Goal: Information Seeking & Learning: Compare options

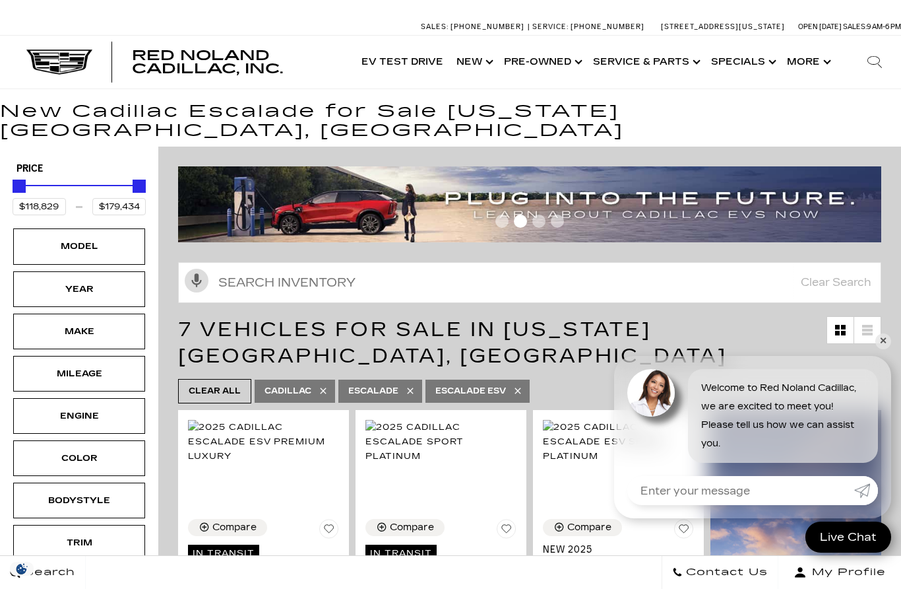
click at [517, 385] on icon at bounding box center [518, 390] width 11 height 11
click at [523, 385] on icon at bounding box center [518, 390] width 11 height 11
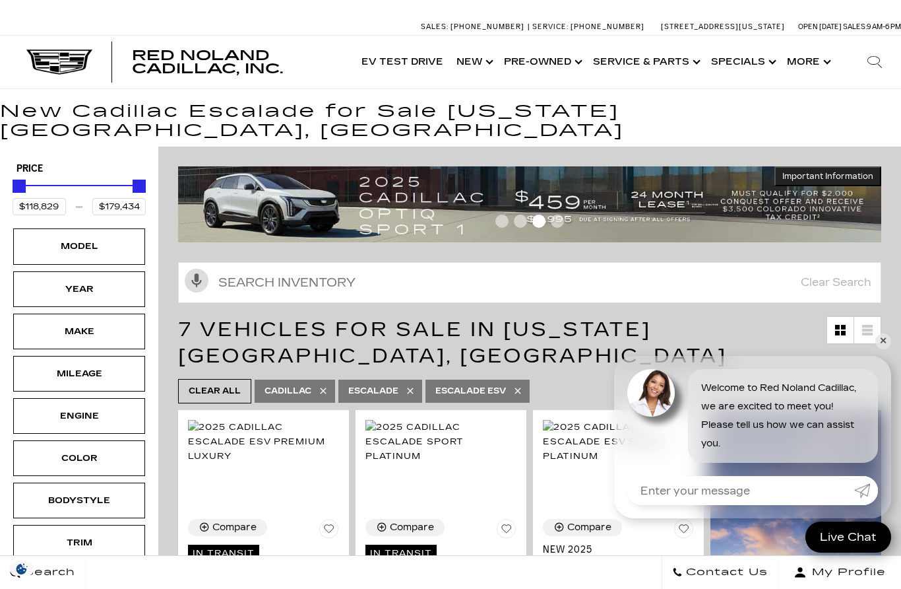
click at [225, 383] on span "Clear All" at bounding box center [215, 391] width 52 height 16
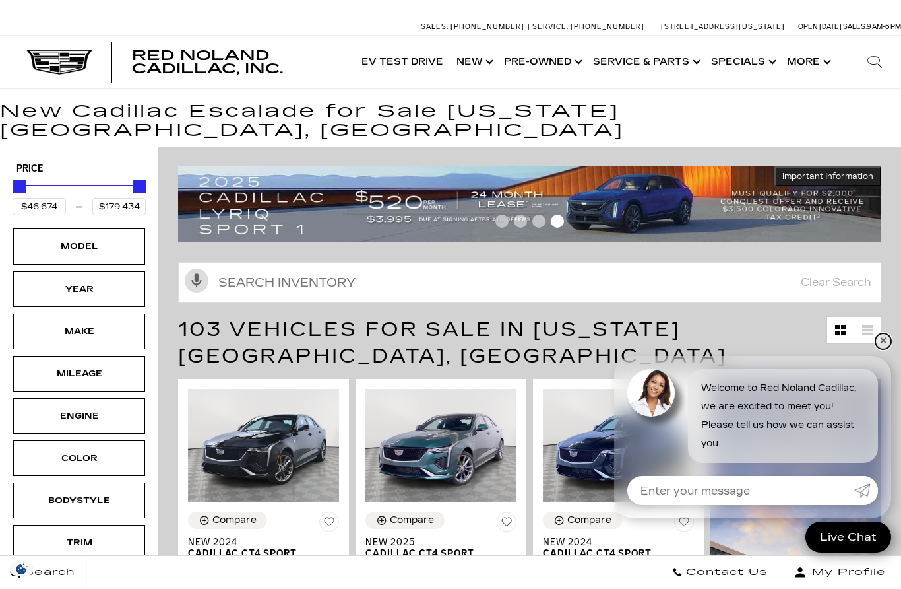
click at [884, 339] on link "✕" at bounding box center [884, 341] width 16 height 16
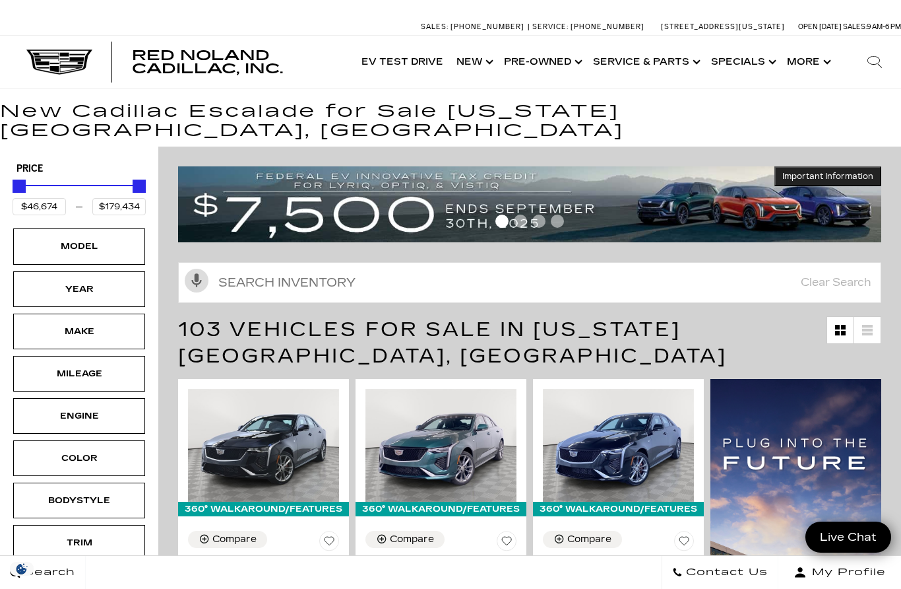
click at [97, 408] on div "Engine" at bounding box center [79, 415] width 66 height 15
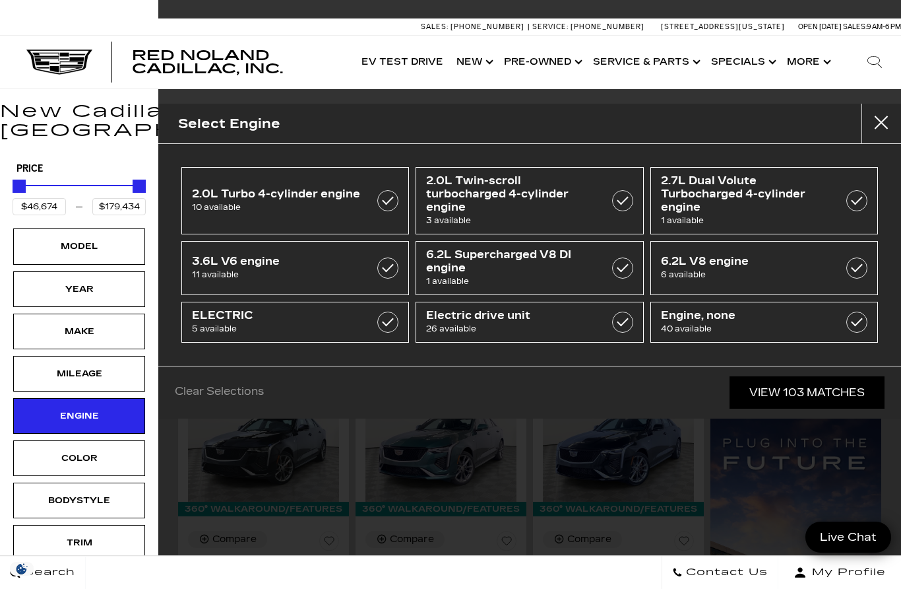
click at [854, 326] on label at bounding box center [857, 321] width 21 height 21
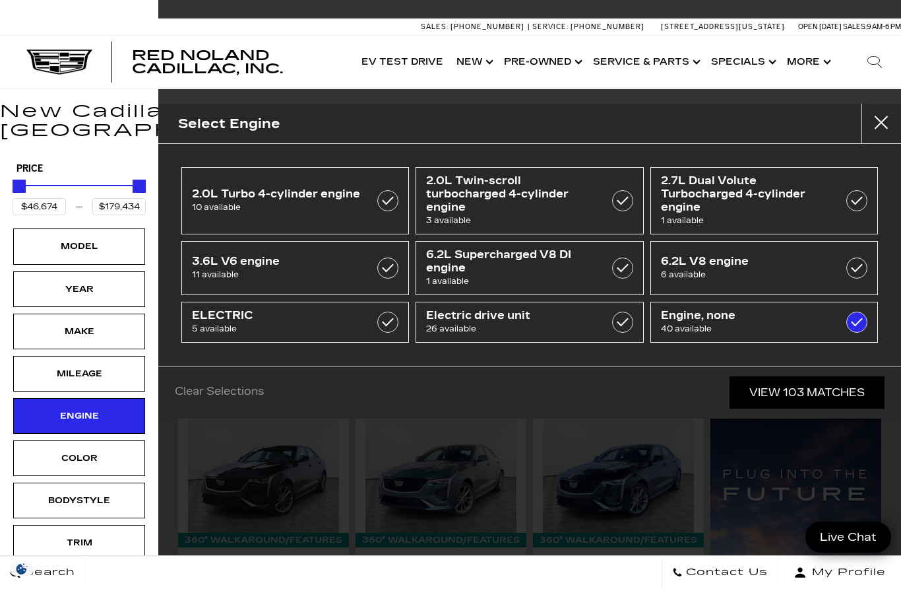
type input "$70,379"
type input "$99,315"
checkbox input "true"
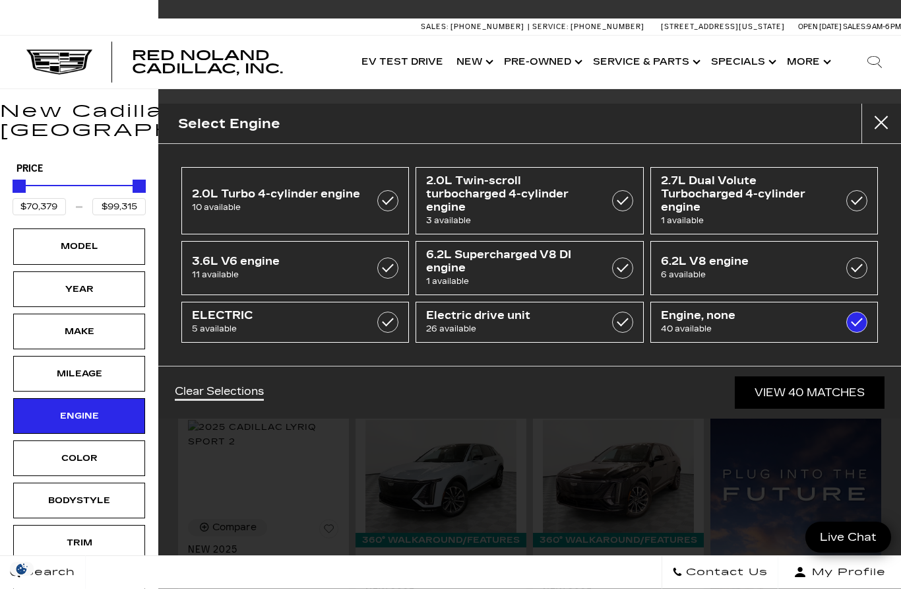
click at [628, 323] on label at bounding box center [622, 321] width 21 height 21
type input "$55,679"
type input "$158,810"
checkbox input "true"
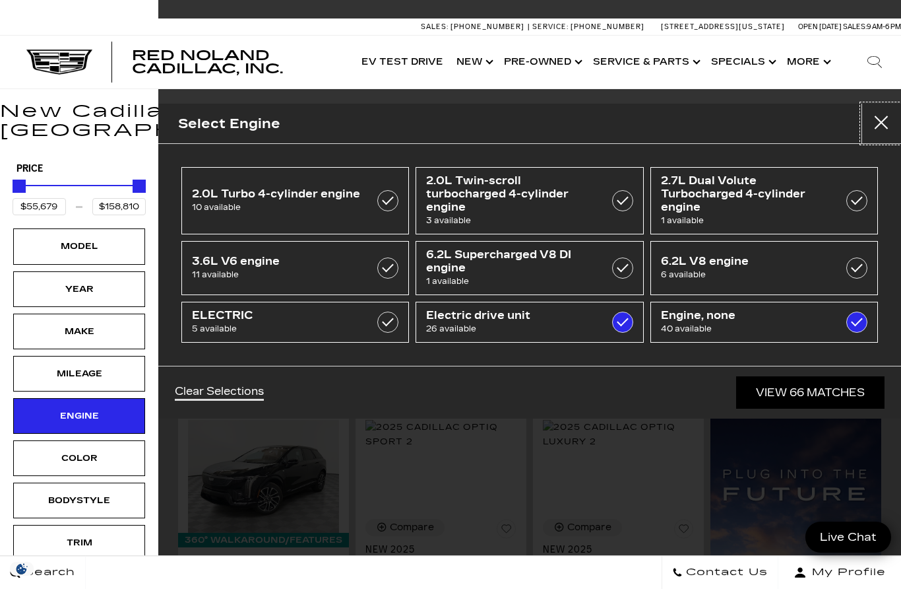
click at [880, 128] on button "Close" at bounding box center [882, 124] width 40 height 40
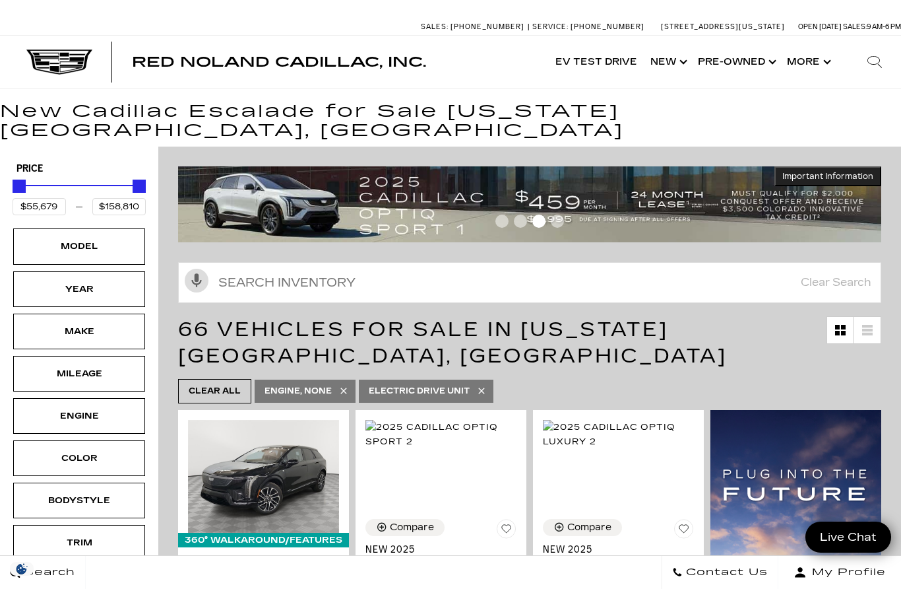
click at [218, 383] on span "Clear All" at bounding box center [215, 391] width 52 height 16
type input "$46,674"
type input "$179,434"
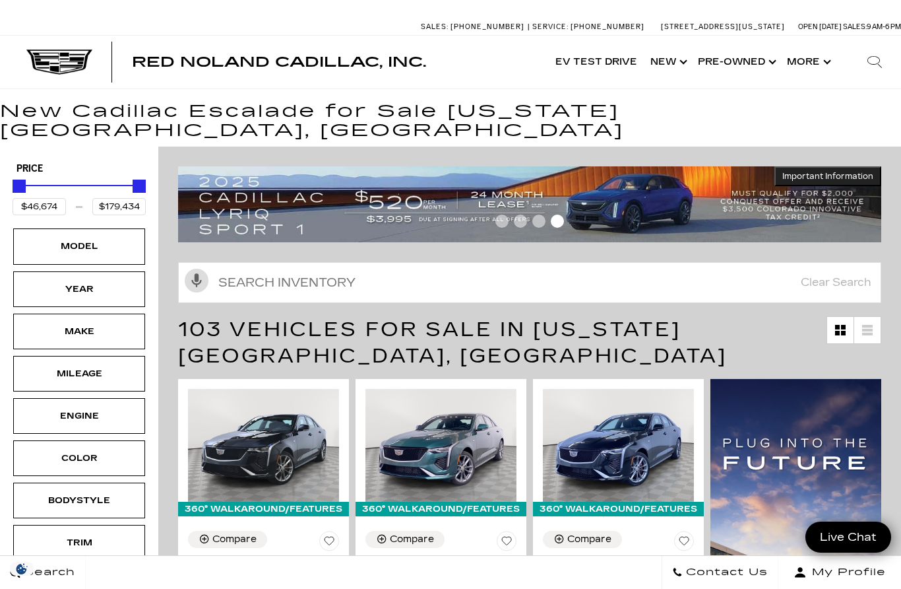
click at [51, 239] on div "Model" at bounding box center [79, 246] width 66 height 15
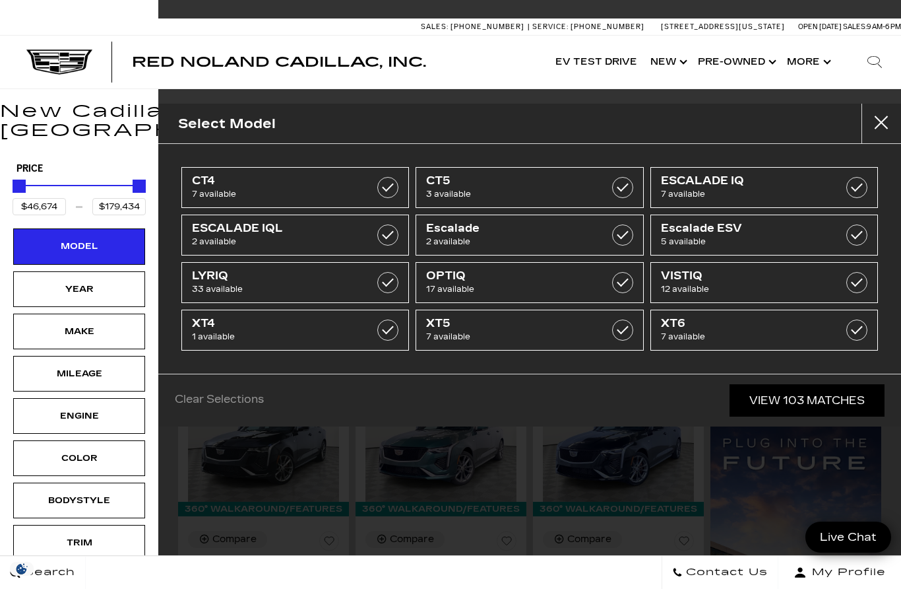
click at [745, 187] on span "7 available" at bounding box center [749, 193] width 176 height 13
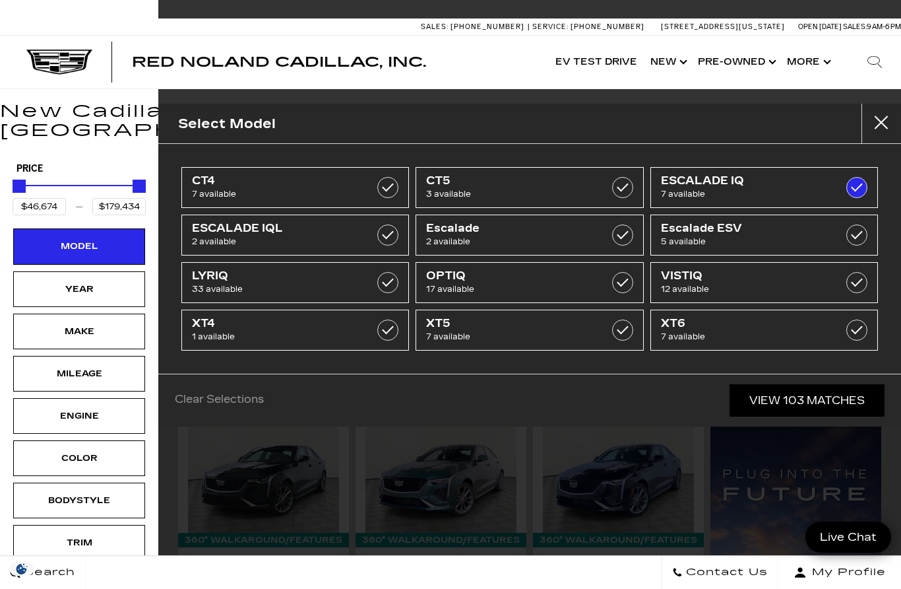
type input "$133,515"
type input "$158,810"
checkbox input "true"
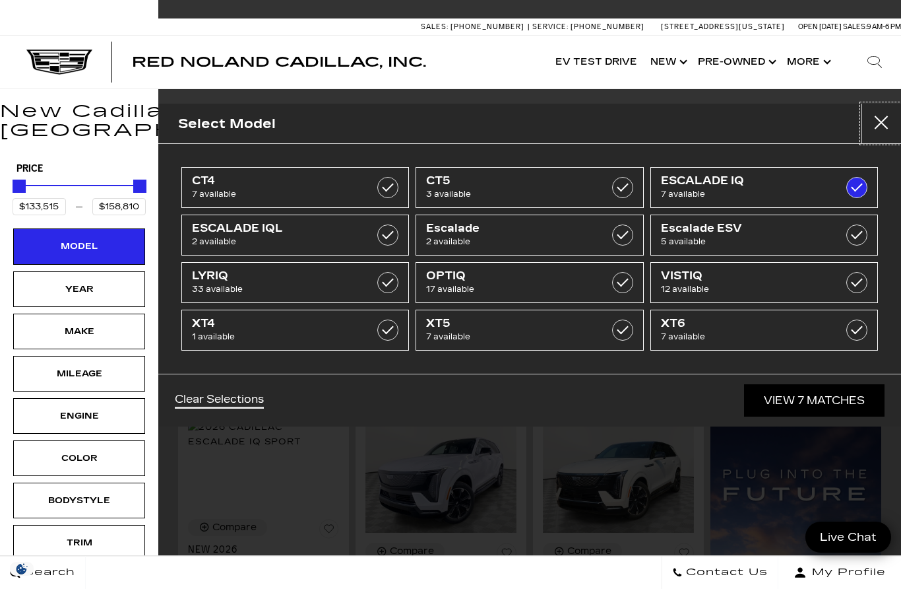
click at [886, 123] on button "Close" at bounding box center [882, 124] width 40 height 40
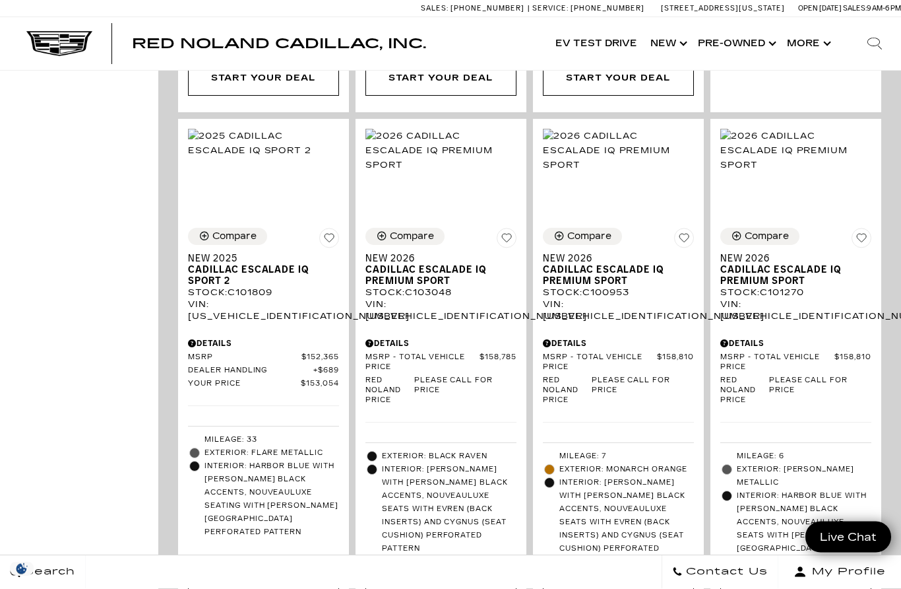
scroll to position [845, 0]
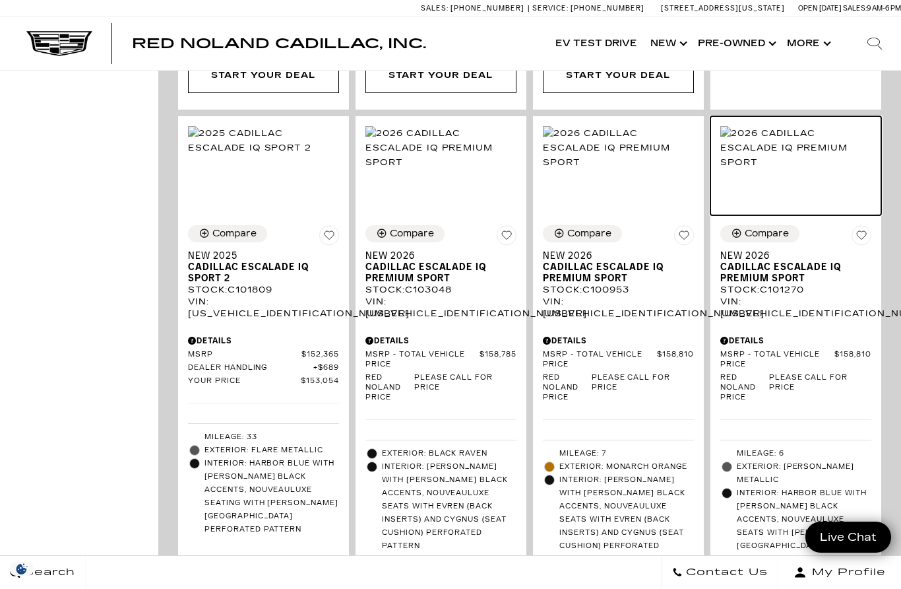
click at [821, 141] on img at bounding box center [796, 148] width 151 height 44
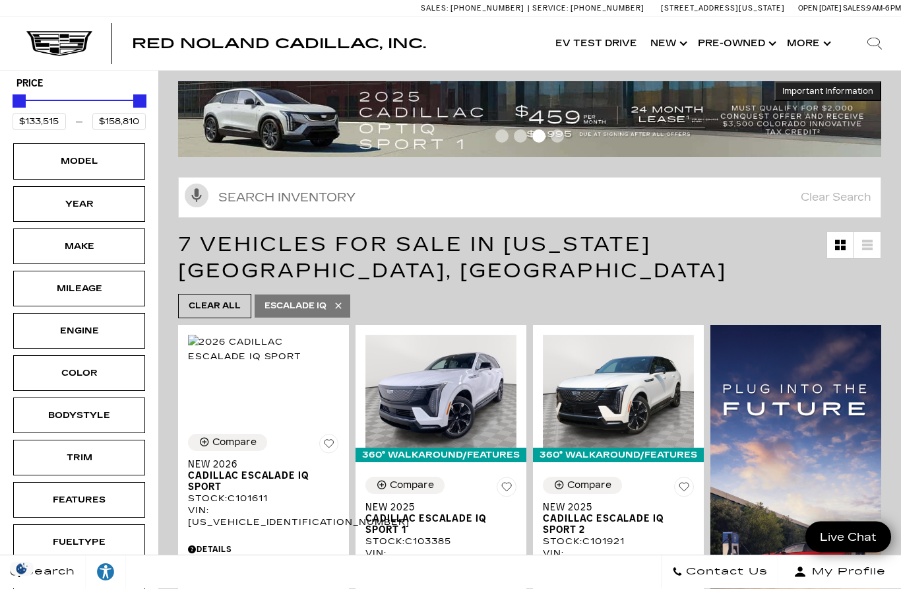
scroll to position [85, 0]
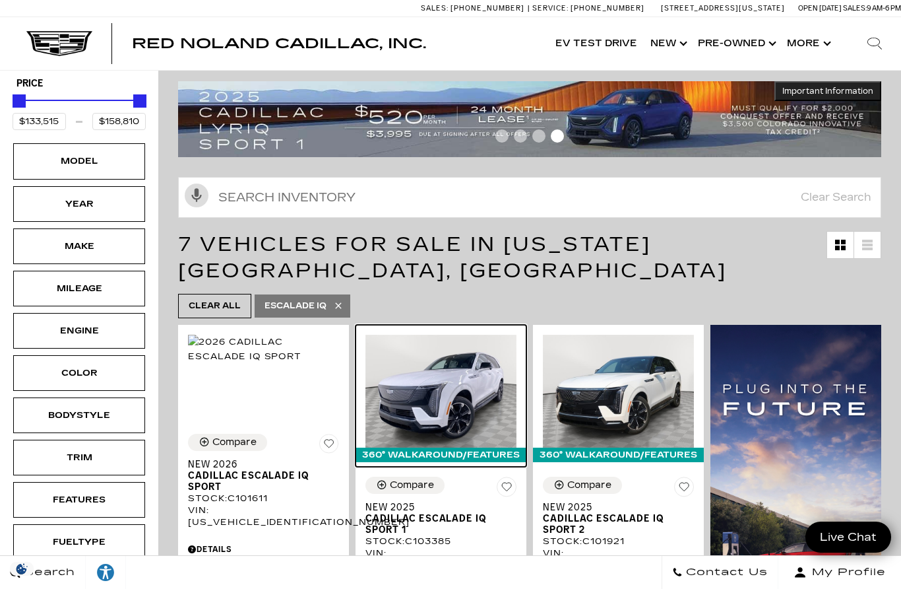
click at [468, 389] on img at bounding box center [441, 391] width 151 height 113
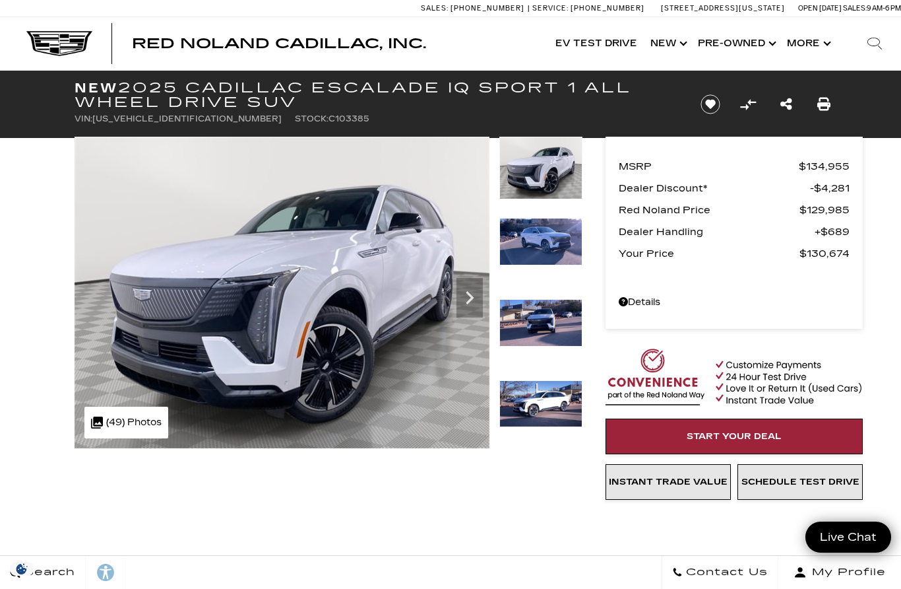
click at [430, 382] on img at bounding box center [282, 292] width 415 height 311
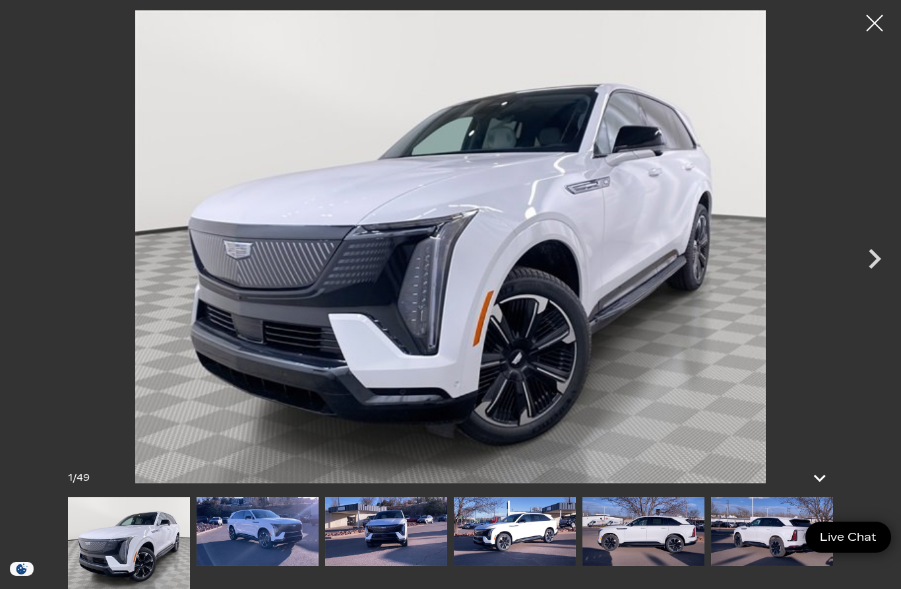
click at [876, 263] on icon "Next" at bounding box center [875, 259] width 13 height 20
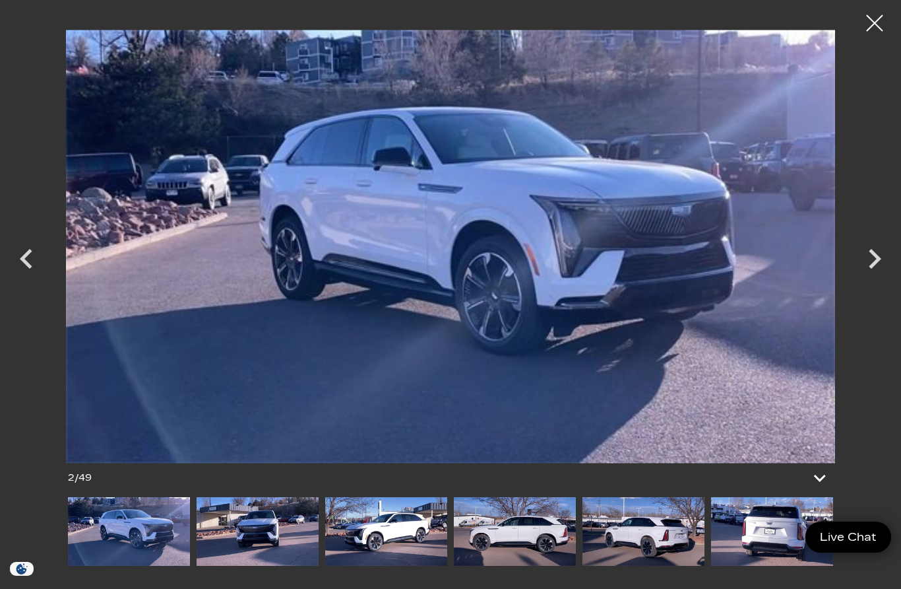
click at [871, 263] on icon "Next" at bounding box center [875, 259] width 40 height 40
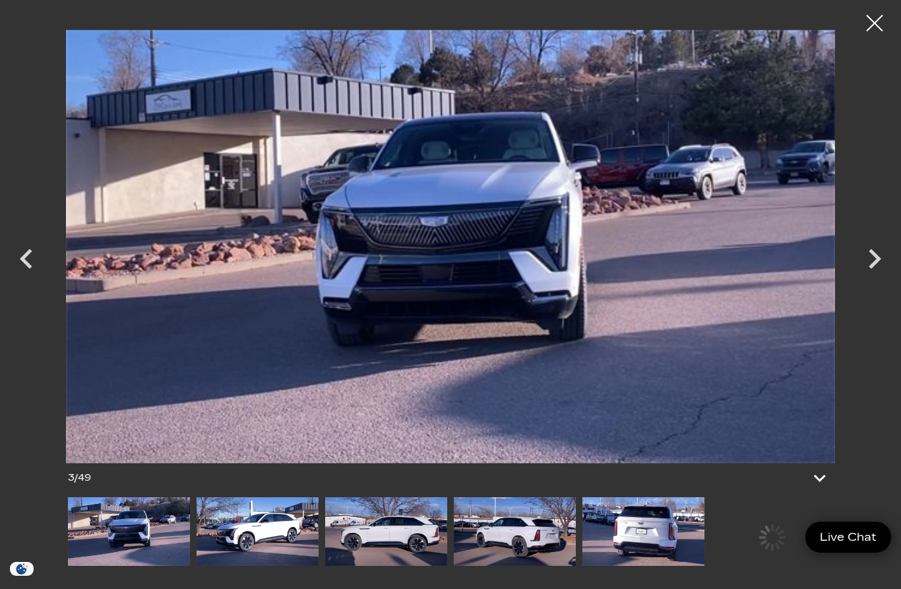
click at [870, 270] on icon "Next" at bounding box center [875, 259] width 40 height 40
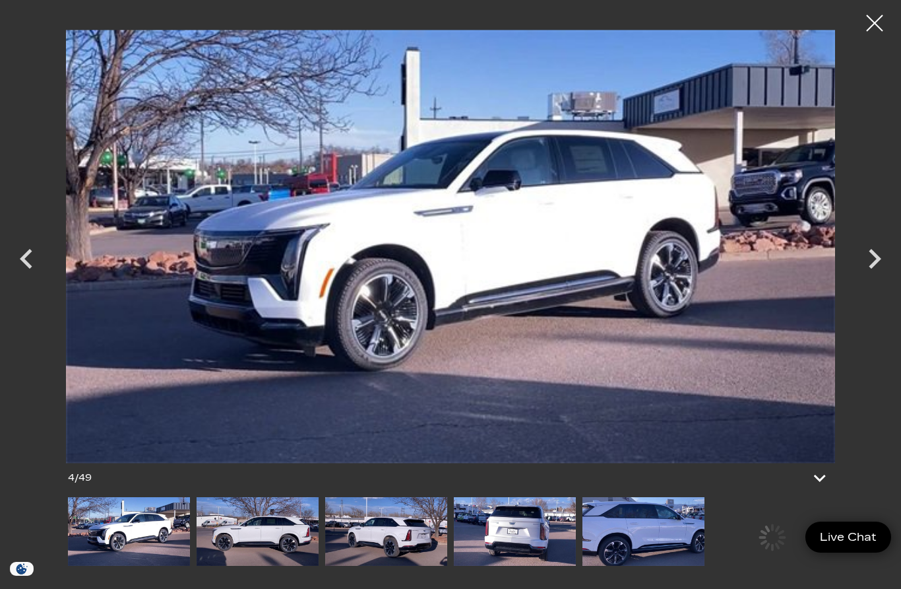
click at [868, 276] on icon "Next" at bounding box center [875, 259] width 40 height 40
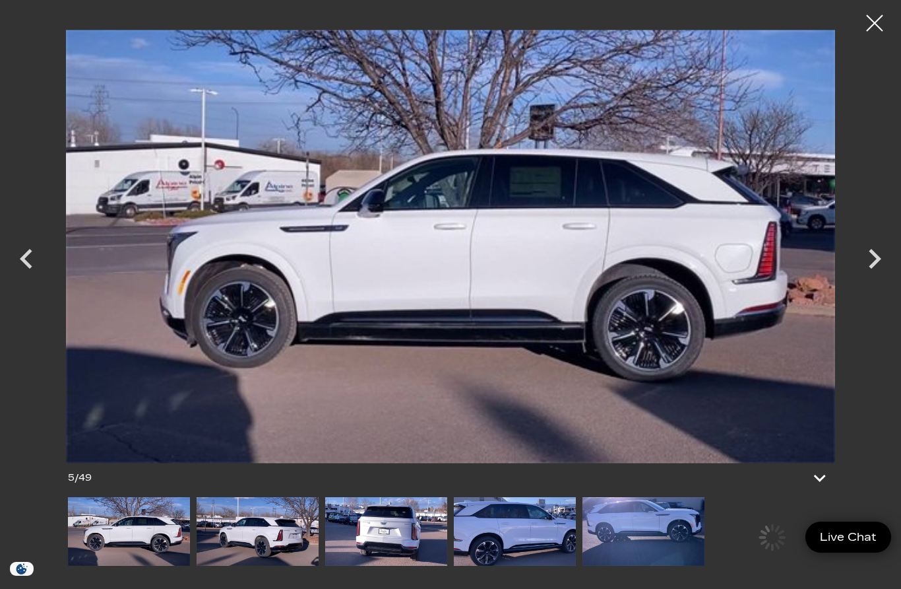
click at [865, 278] on div "Next" at bounding box center [875, 261] width 40 height 59
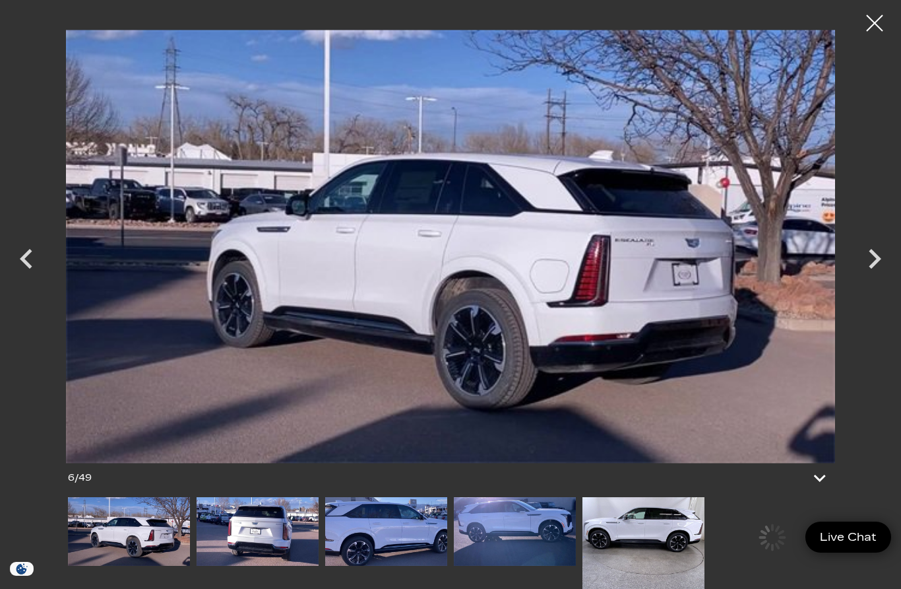
click at [866, 282] on div "Next" at bounding box center [875, 261] width 40 height 59
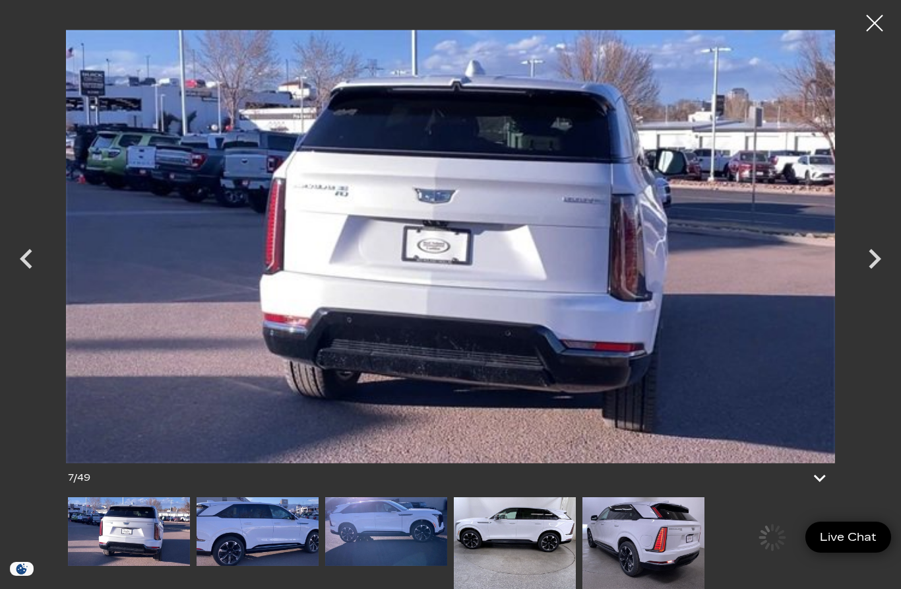
click at [862, 262] on icon "Next" at bounding box center [875, 259] width 40 height 40
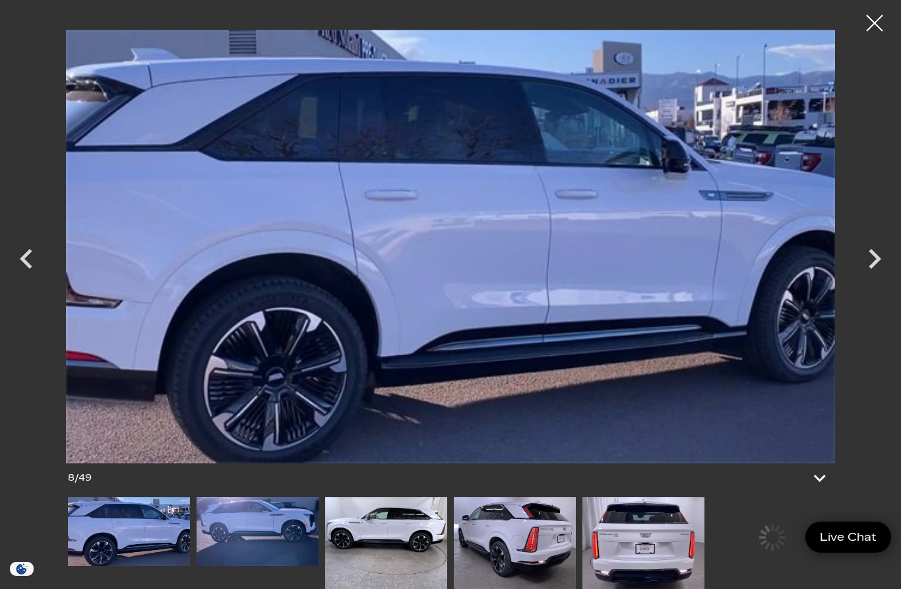
click at [862, 274] on icon "Next" at bounding box center [875, 259] width 40 height 40
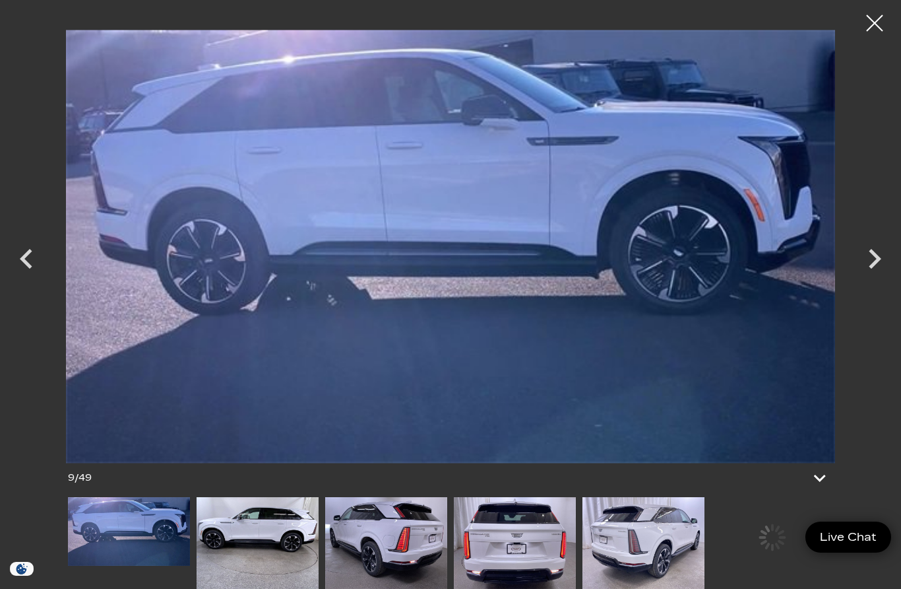
click at [861, 275] on icon "Next" at bounding box center [875, 259] width 40 height 40
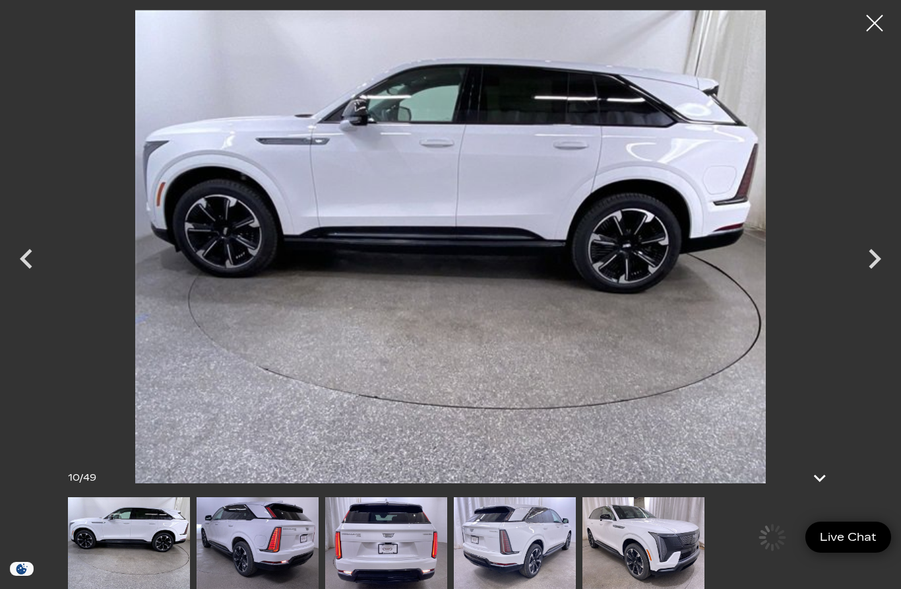
click at [858, 276] on icon "Next" at bounding box center [875, 259] width 40 height 40
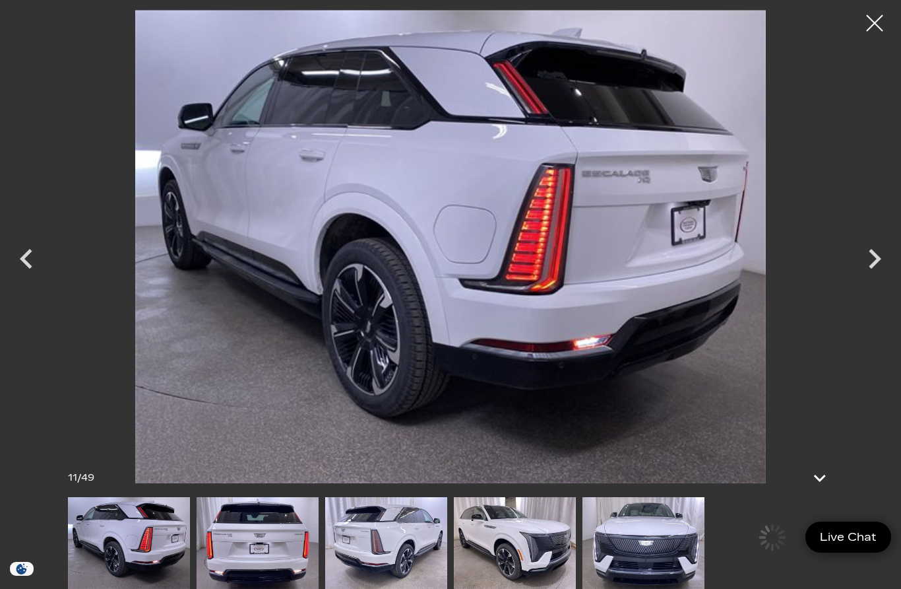
click at [862, 253] on icon "Next" at bounding box center [875, 259] width 40 height 40
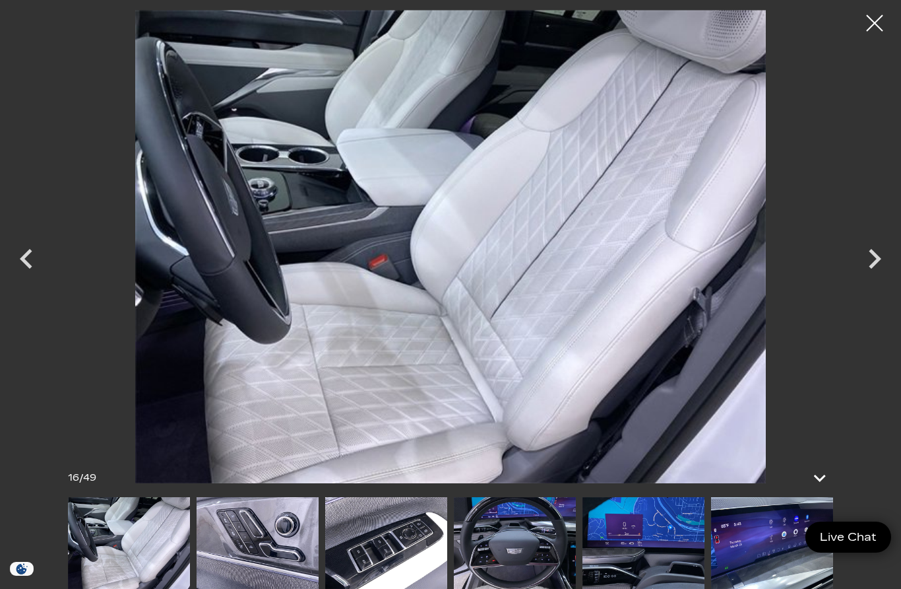
click at [868, 264] on icon "Next" at bounding box center [875, 259] width 40 height 40
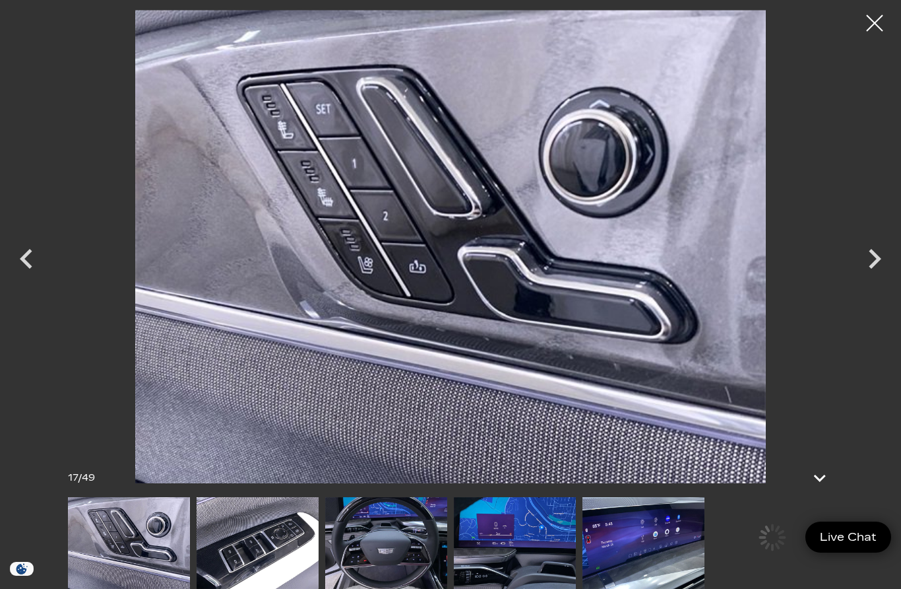
click at [868, 263] on icon "Next" at bounding box center [875, 259] width 40 height 40
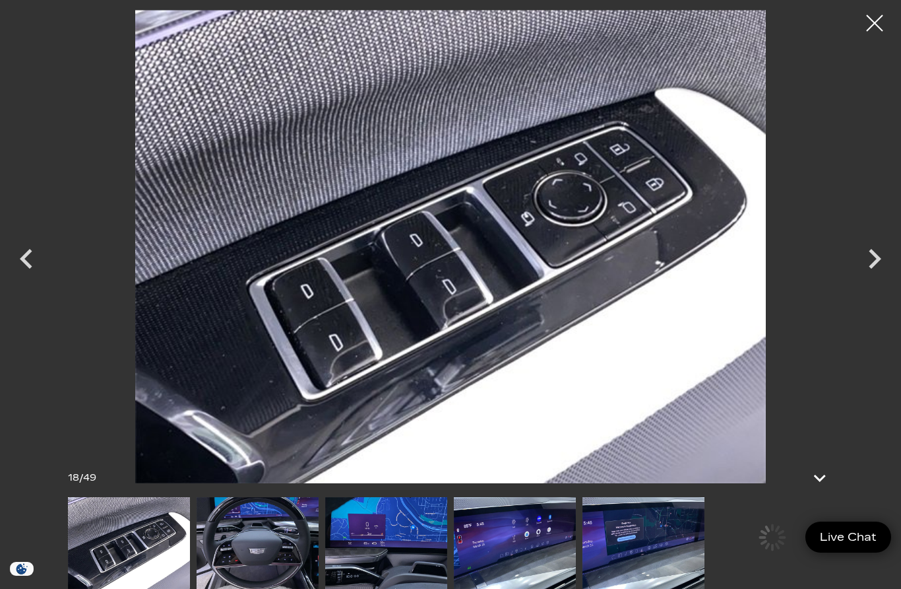
click at [868, 265] on icon "Next" at bounding box center [875, 259] width 40 height 40
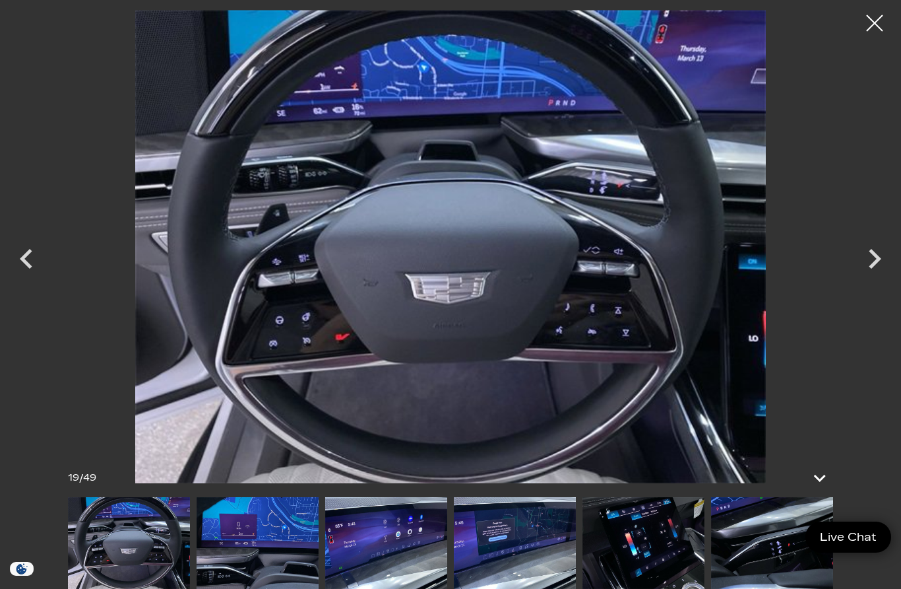
click at [870, 263] on icon "Next" at bounding box center [875, 259] width 40 height 40
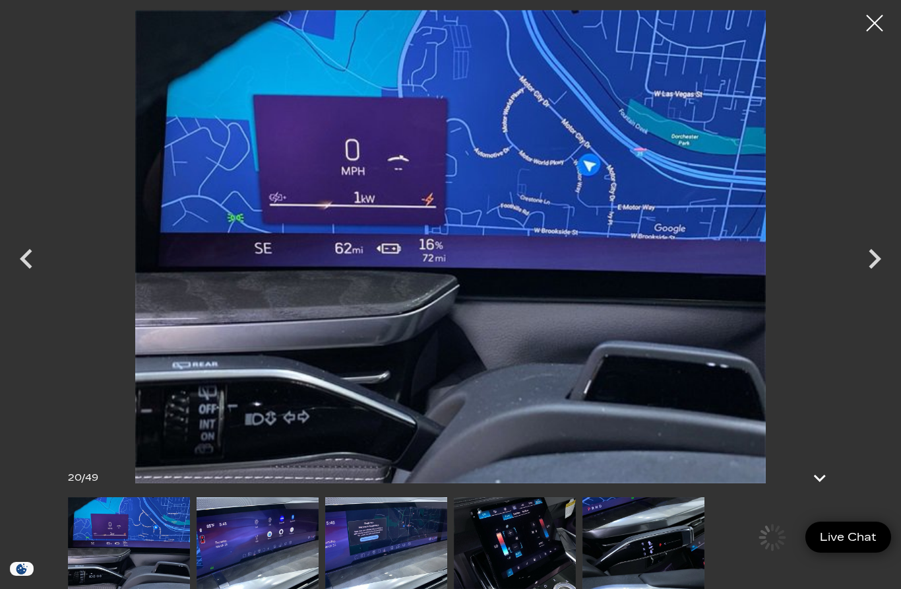
click at [870, 263] on icon "Next" at bounding box center [875, 259] width 40 height 40
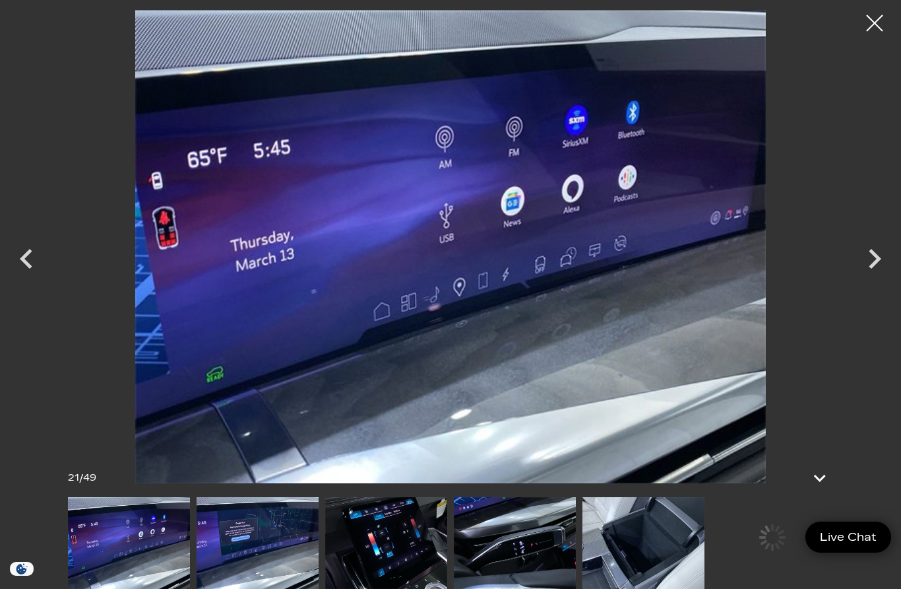
click at [870, 262] on icon "Next" at bounding box center [875, 259] width 40 height 40
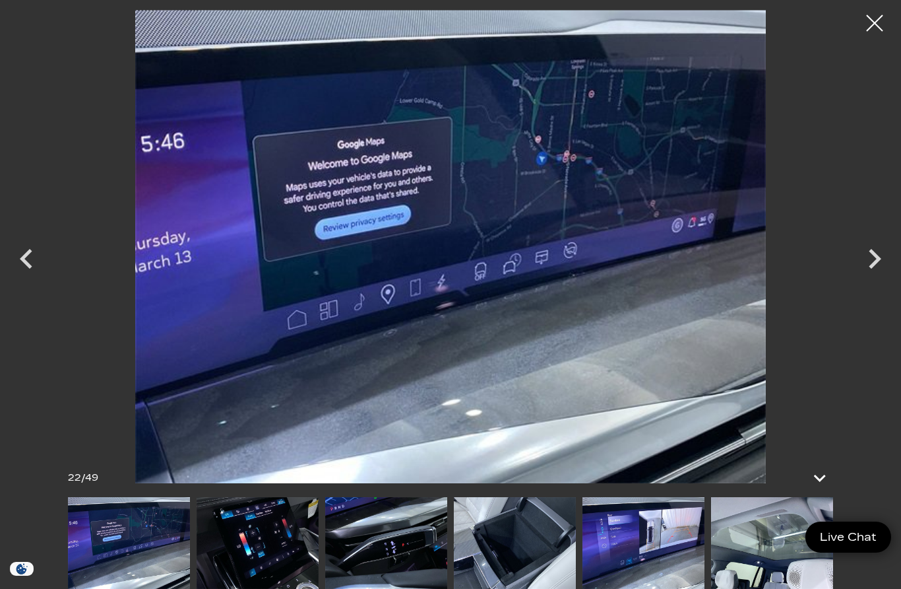
click at [869, 267] on icon "Next" at bounding box center [875, 259] width 40 height 40
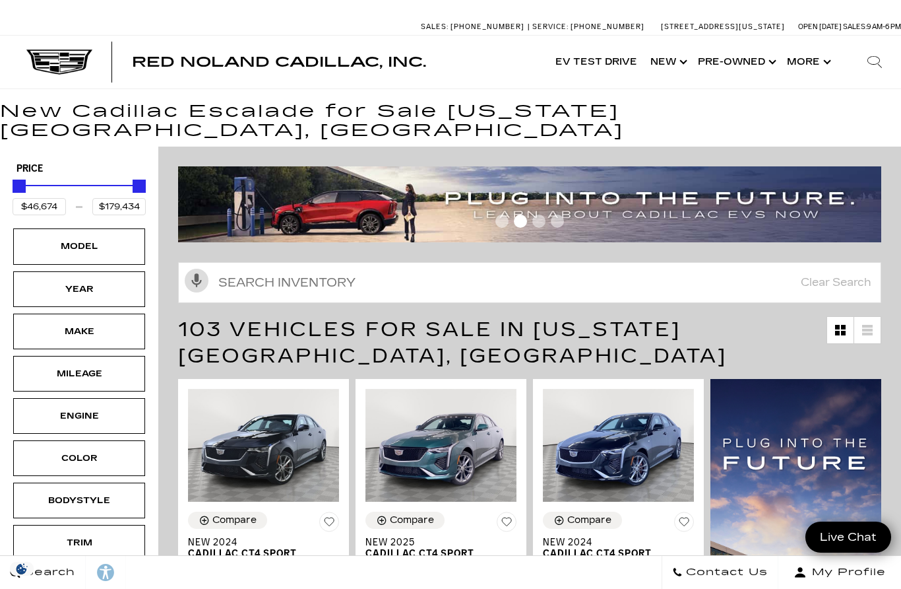
click at [75, 239] on div "Model" at bounding box center [79, 246] width 66 height 15
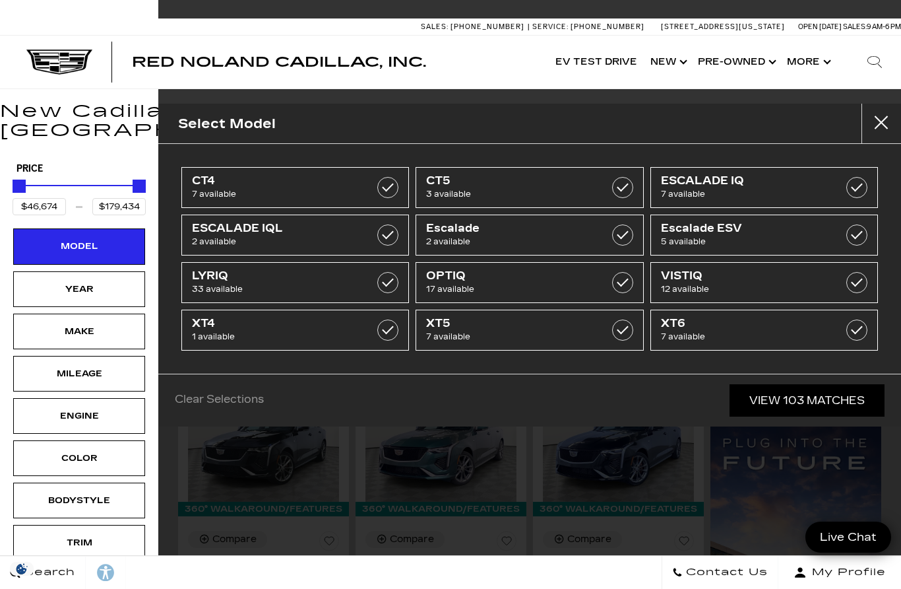
click at [321, 279] on span "LYRIQ" at bounding box center [280, 275] width 176 height 13
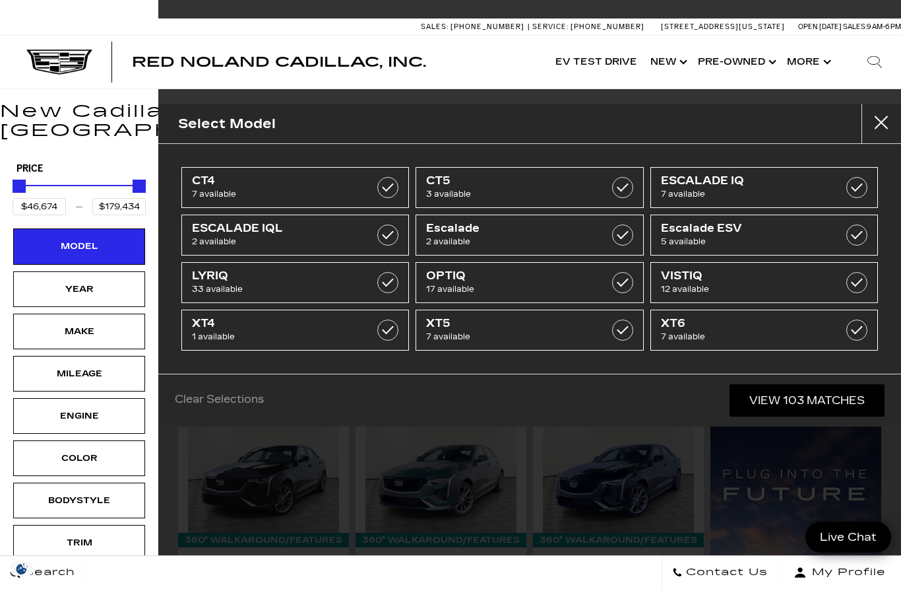
click at [886, 113] on button "close" at bounding box center [882, 124] width 40 height 40
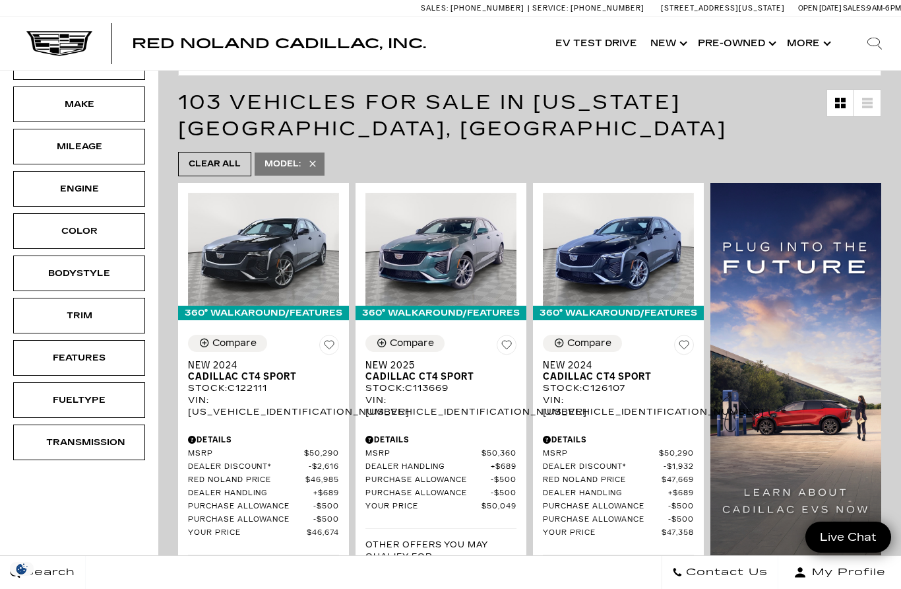
type input "$66,129"
type input "$91,110"
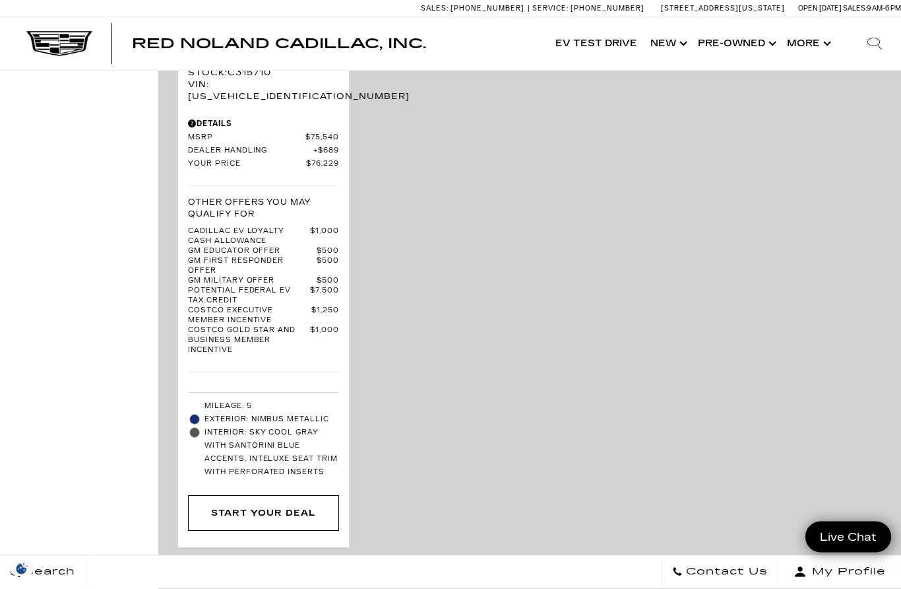
scroll to position [4000, 0]
click at [871, 562] on icon "next page" at bounding box center [868, 572] width 9 height 21
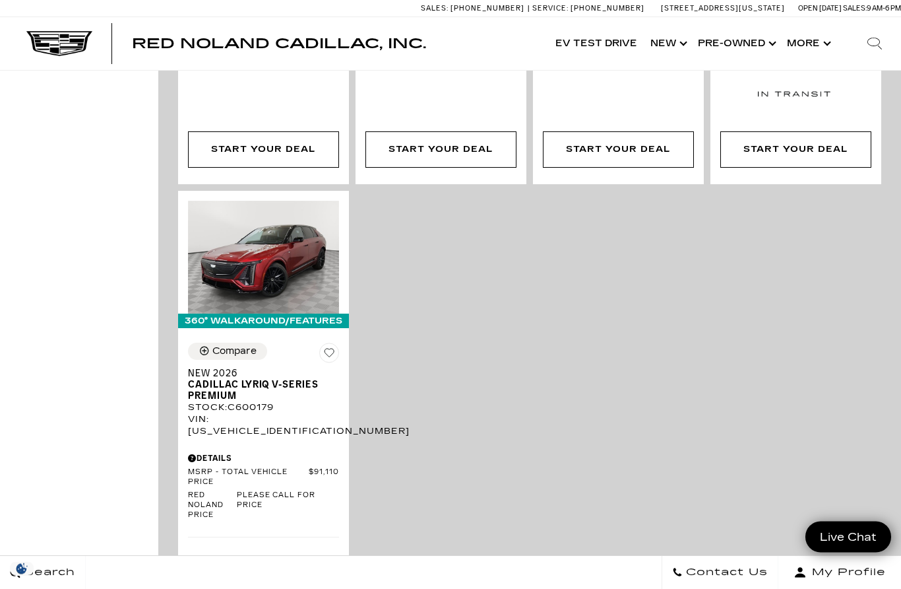
scroll to position [2075, 0]
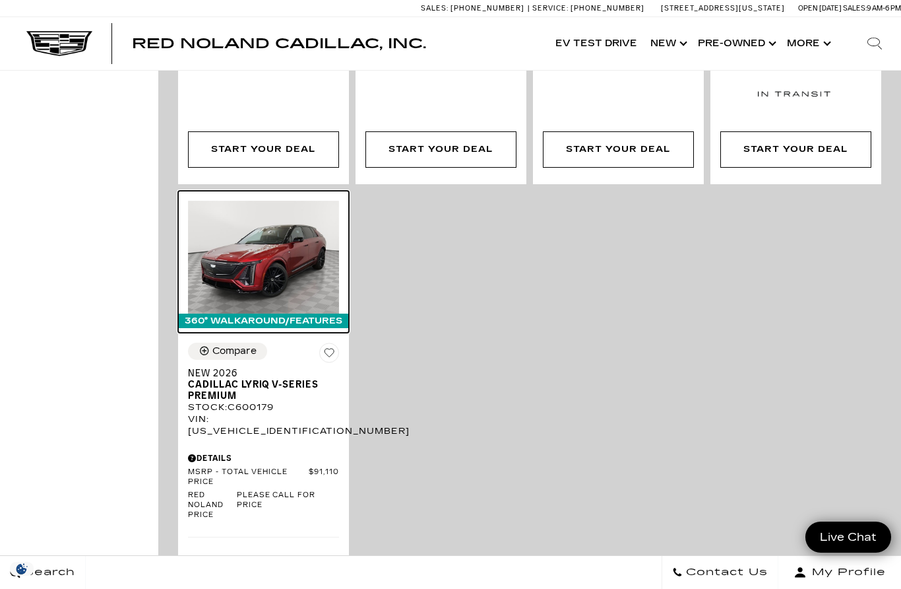
click at [267, 207] on img at bounding box center [263, 257] width 151 height 113
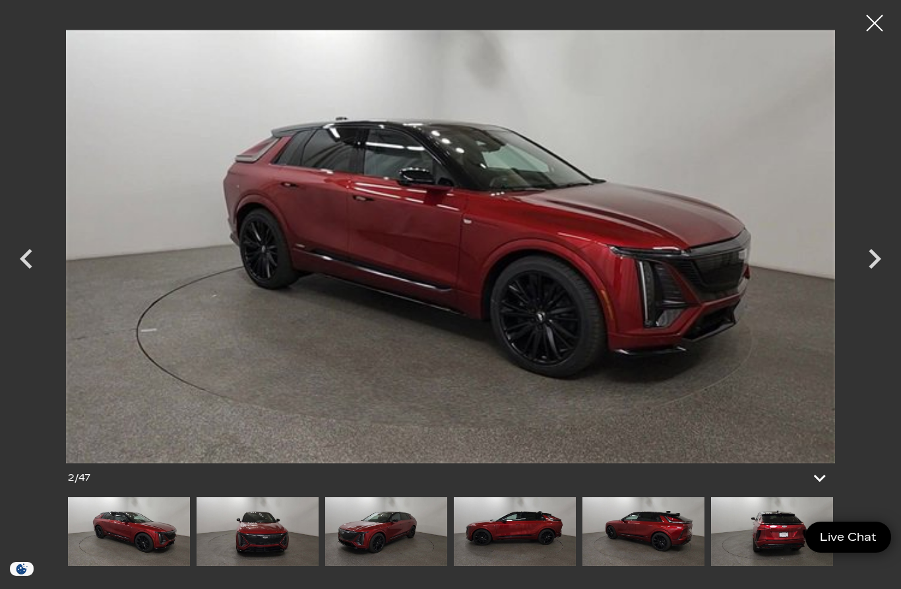
click at [872, 265] on icon "Next" at bounding box center [875, 259] width 13 height 20
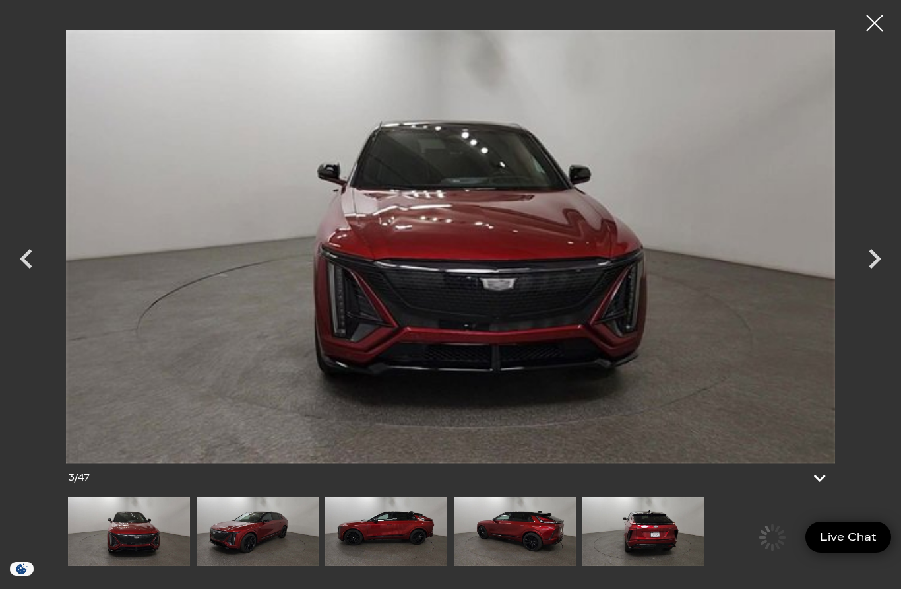
click at [872, 263] on icon "Next" at bounding box center [875, 259] width 40 height 40
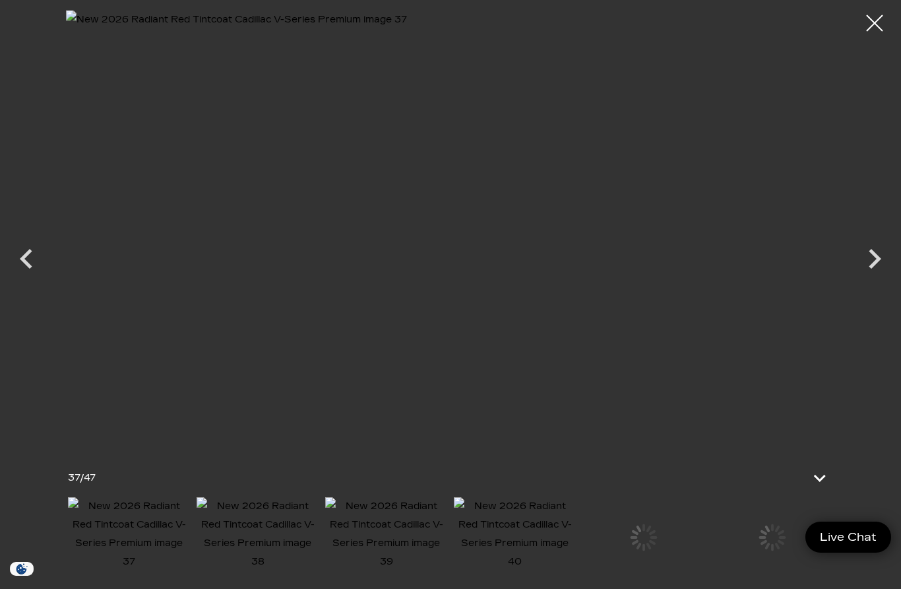
click at [891, 18] on div at bounding box center [874, 23] width 33 height 33
